Goal: Information Seeking & Learning: Check status

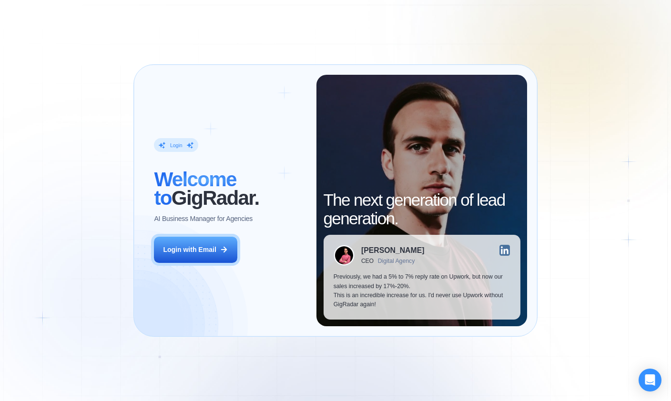
click at [191, 14] on div "Login ‍ Welcome to GigRadar. AI Business Manager for Agencies Login with Email …" at bounding box center [335, 200] width 671 height 401
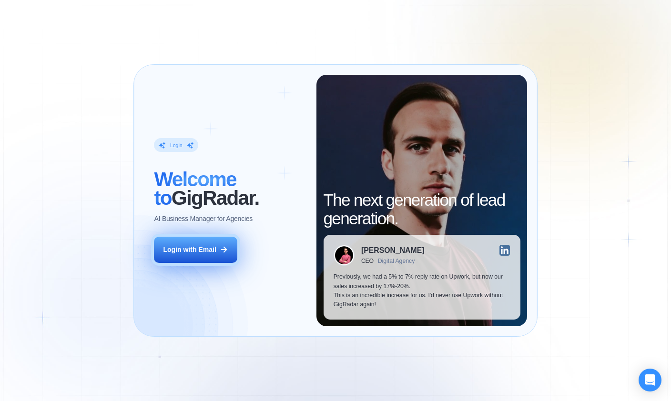
click at [205, 254] on button "Login with Email" at bounding box center [195, 250] width 83 height 26
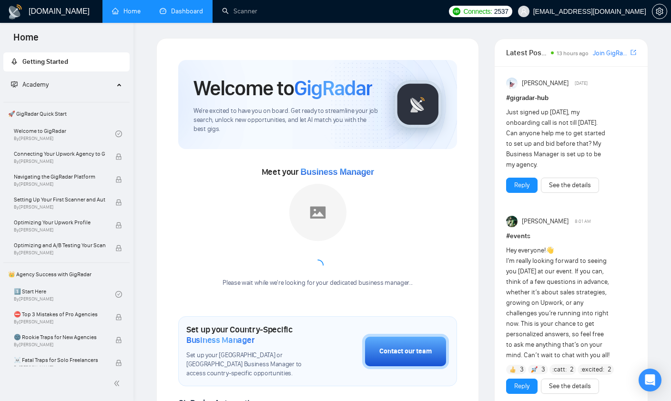
click at [170, 7] on link "Dashboard" at bounding box center [181, 11] width 43 height 8
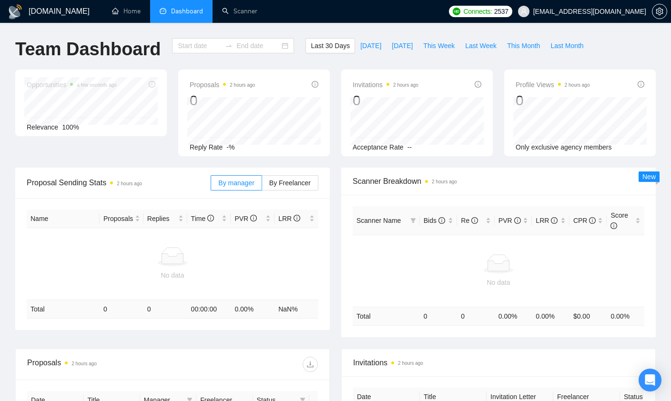
type input "[DATE]"
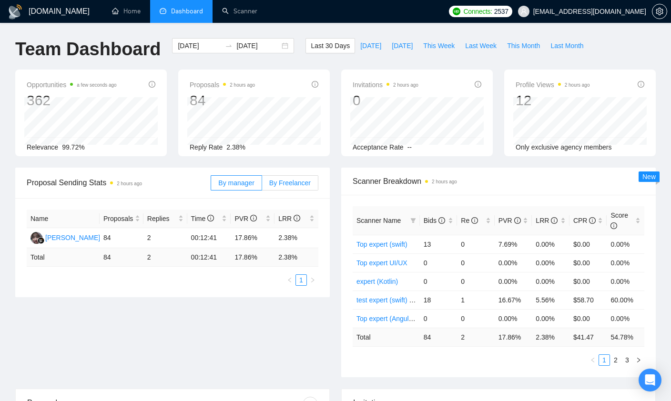
click at [283, 184] on span "By Freelancer" at bounding box center [289, 183] width 41 height 8
click at [262, 185] on input "By Freelancer" at bounding box center [262, 185] width 0 height 0
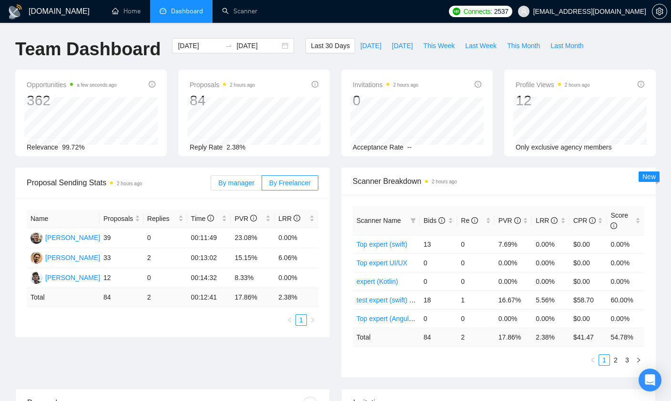
click at [244, 185] on span "By manager" at bounding box center [236, 183] width 36 height 8
click at [211, 185] on input "By manager" at bounding box center [211, 185] width 0 height 0
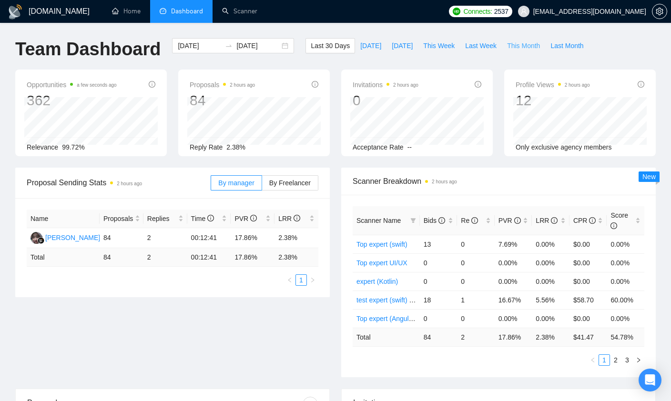
click at [540, 45] on span "This Month" at bounding box center [523, 45] width 33 height 10
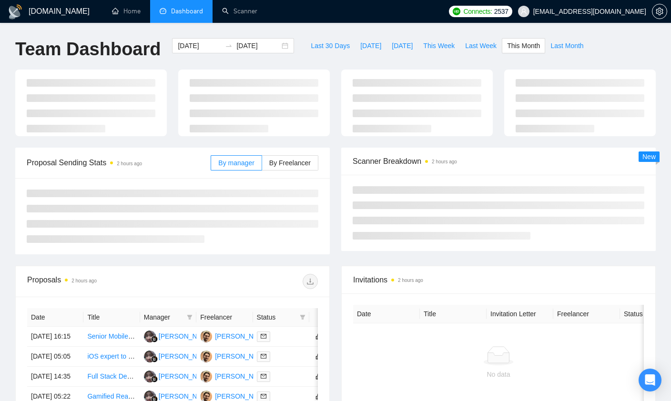
type input "[DATE]"
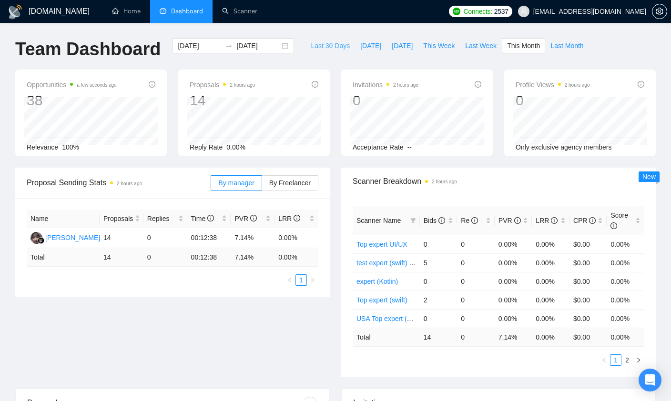
click at [318, 46] on span "Last 30 Days" at bounding box center [330, 45] width 39 height 10
type input "[DATE]"
